Goal: Task Accomplishment & Management: Complete application form

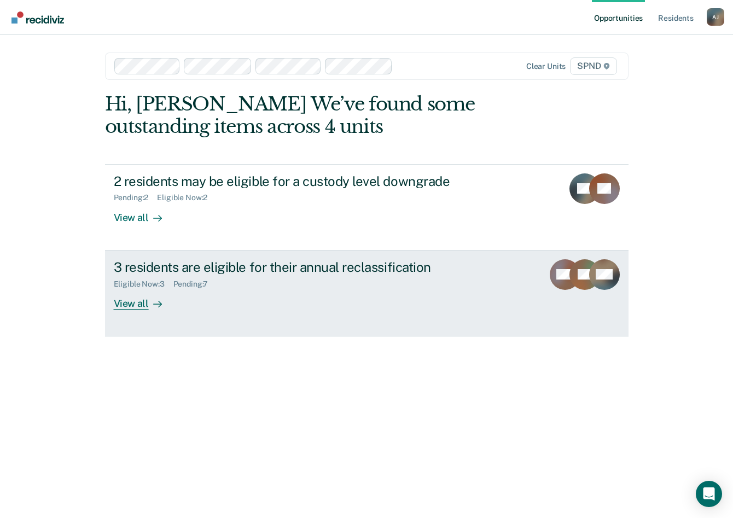
drag, startPoint x: 130, startPoint y: 299, endPoint x: 136, endPoint y: 290, distance: 10.3
click at [130, 300] on div "View all" at bounding box center [144, 298] width 61 height 21
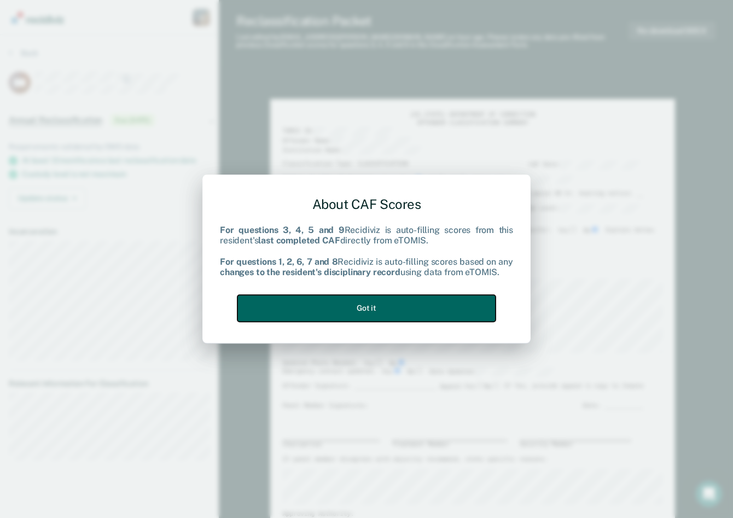
click at [426, 314] on button "Got it" at bounding box center [366, 308] width 258 height 27
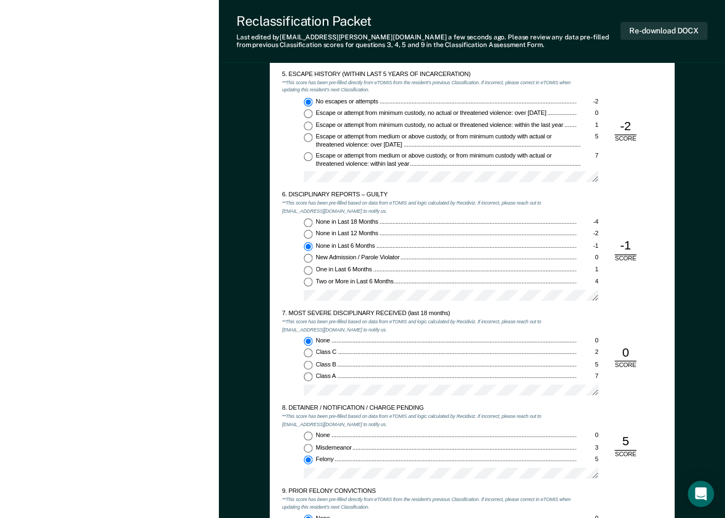
scroll to position [1149, 0]
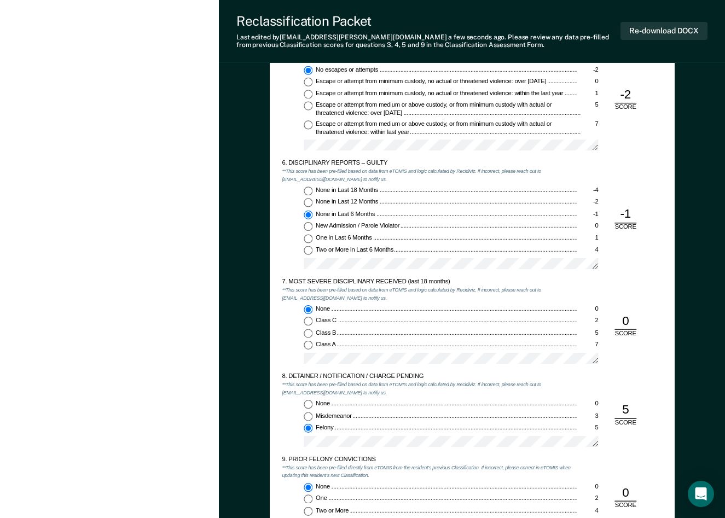
drag, startPoint x: 308, startPoint y: 201, endPoint x: 318, endPoint y: 201, distance: 9.8
click at [308, 201] on input "None in Last 12 Months -2" at bounding box center [308, 203] width 9 height 9
type textarea "x"
radio input "true"
radio input "false"
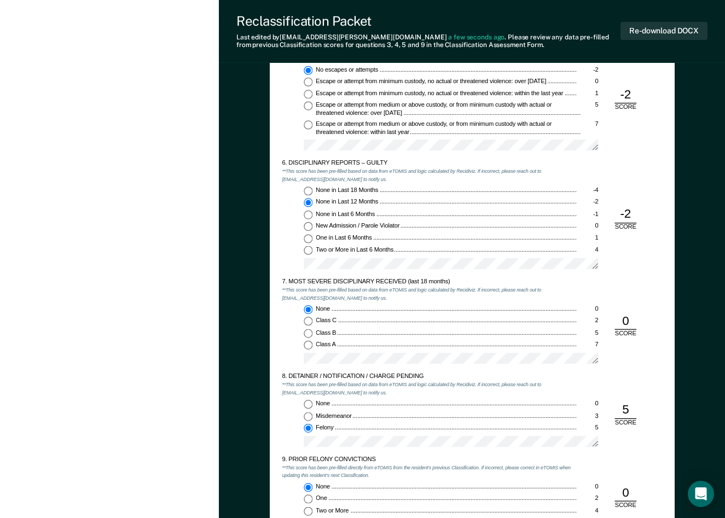
type textarea "x"
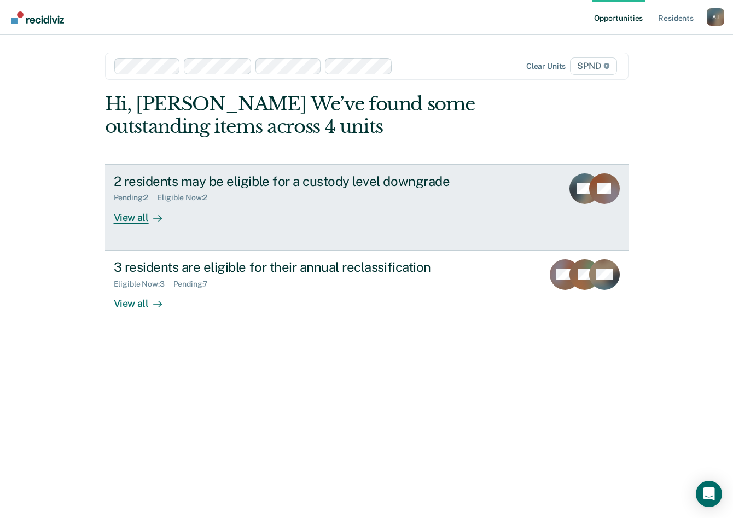
click at [141, 216] on div "View all" at bounding box center [144, 212] width 61 height 21
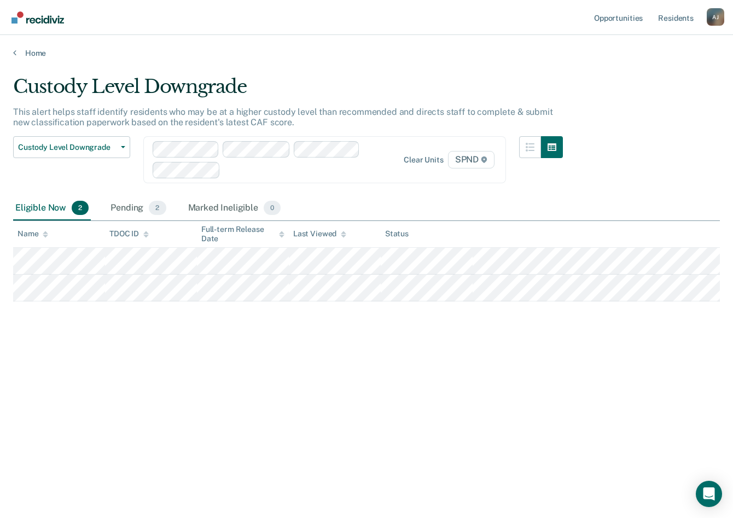
click at [30, 48] on div "Home" at bounding box center [366, 46] width 733 height 23
click at [15, 53] on icon at bounding box center [14, 52] width 3 height 9
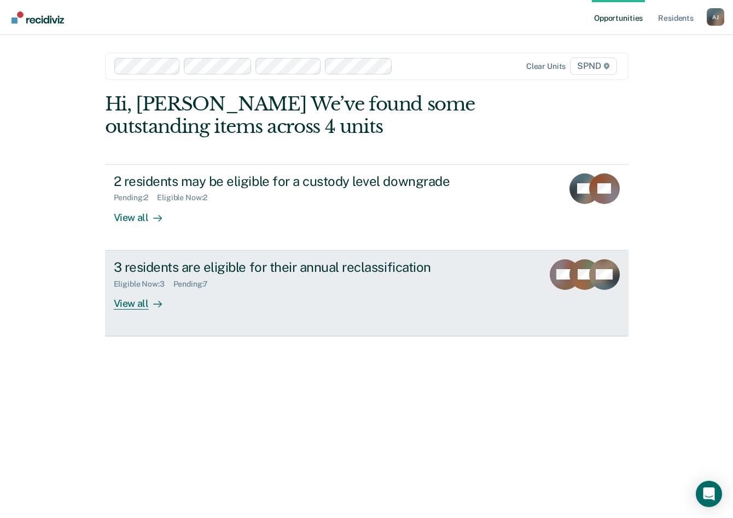
click at [147, 300] on div "View all" at bounding box center [144, 298] width 61 height 21
